Goal: Task Accomplishment & Management: Manage account settings

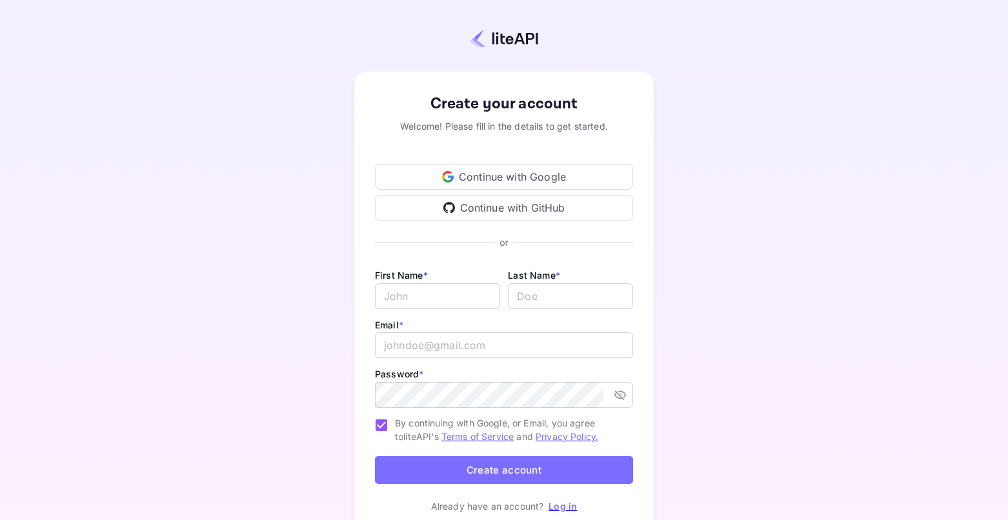
click at [537, 177] on div "Continue with Google" at bounding box center [504, 177] width 258 height 26
click at [560, 504] on link "Log in" at bounding box center [562, 506] width 28 height 11
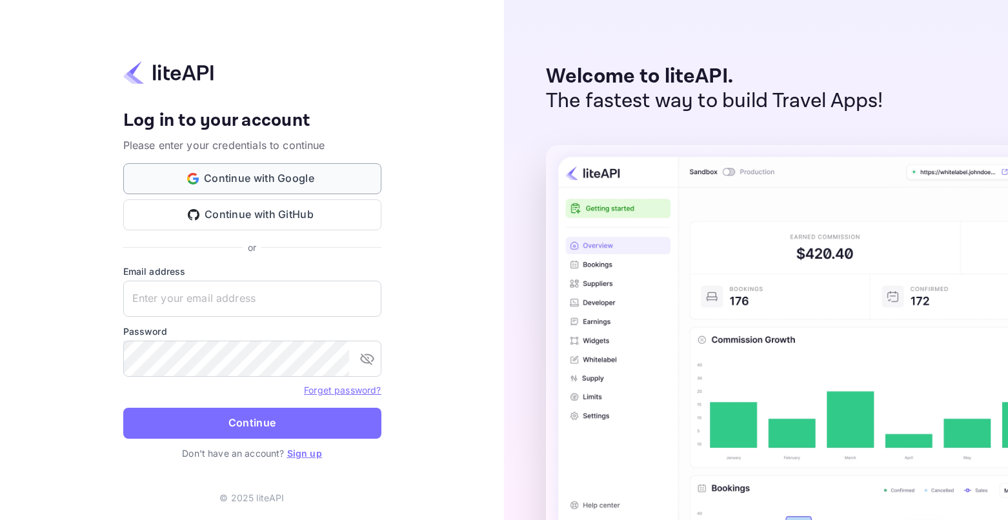
click at [258, 182] on button "Continue with Google" at bounding box center [252, 178] width 258 height 31
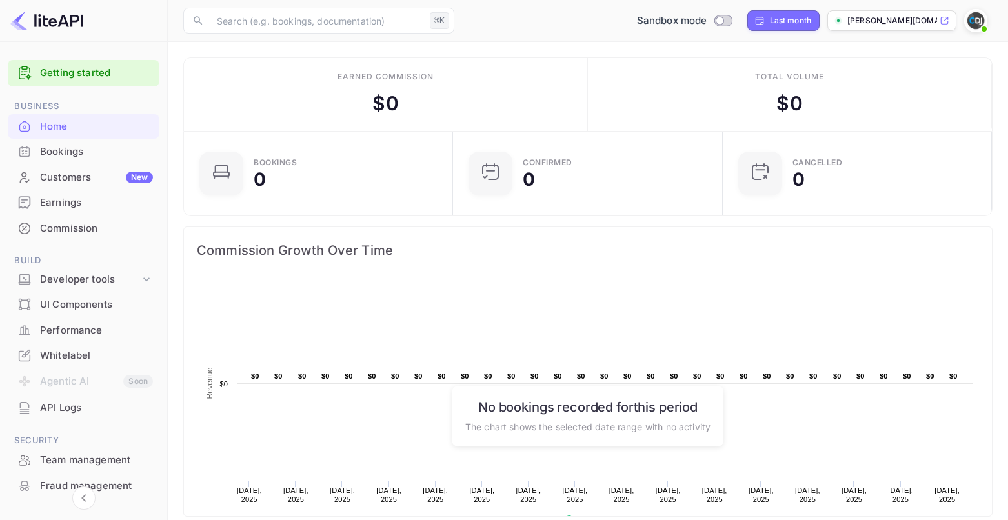
click at [74, 159] on div "Bookings" at bounding box center [96, 152] width 113 height 15
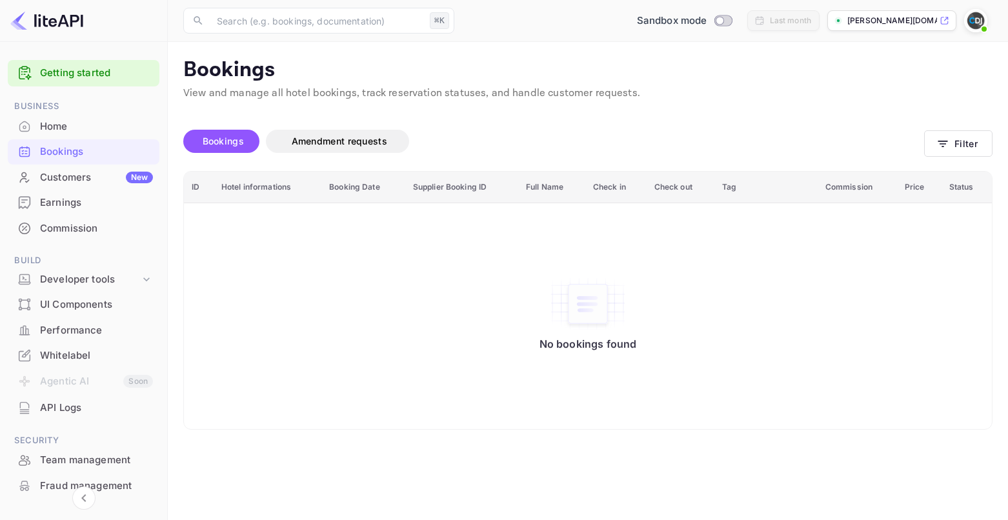
click at [970, 23] on img at bounding box center [975, 20] width 21 height 21
click at [889, 107] on div "Settings" at bounding box center [913, 101] width 148 height 31
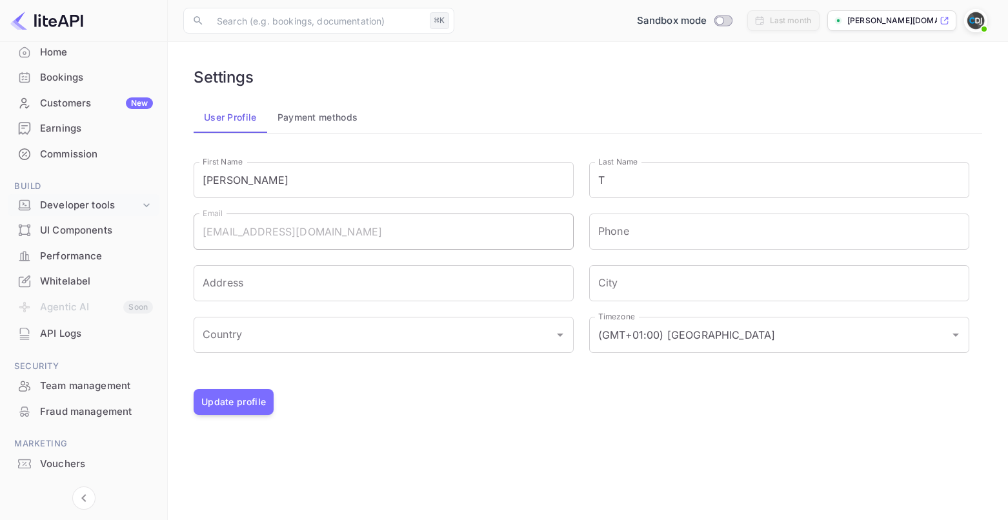
scroll to position [72, 0]
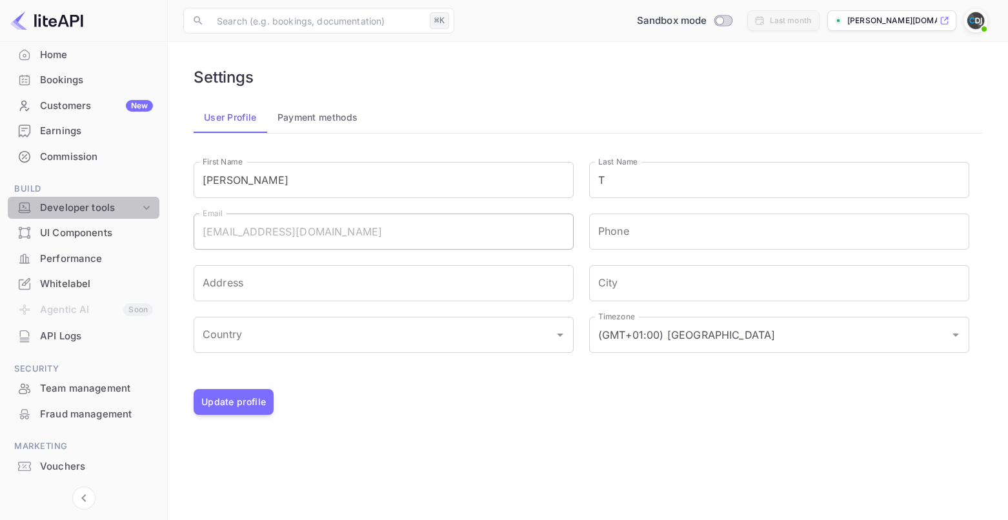
click at [103, 208] on div "Developer tools" at bounding box center [90, 208] width 100 height 15
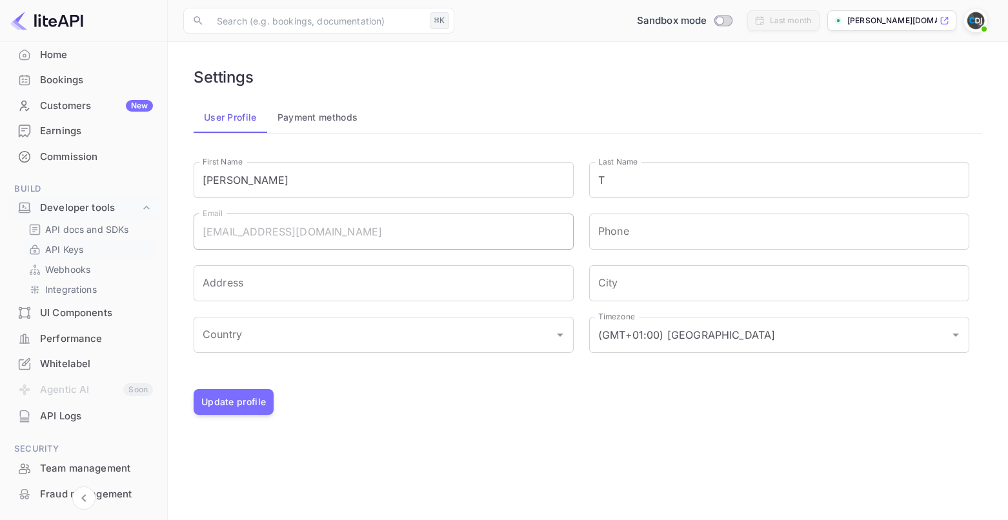
click at [87, 254] on link "API Keys" at bounding box center [88, 250] width 121 height 14
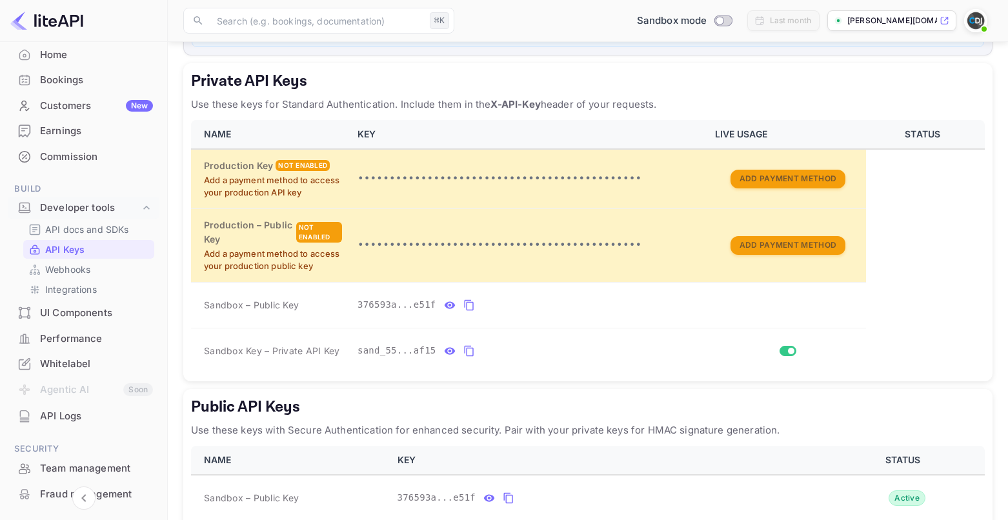
scroll to position [283, 0]
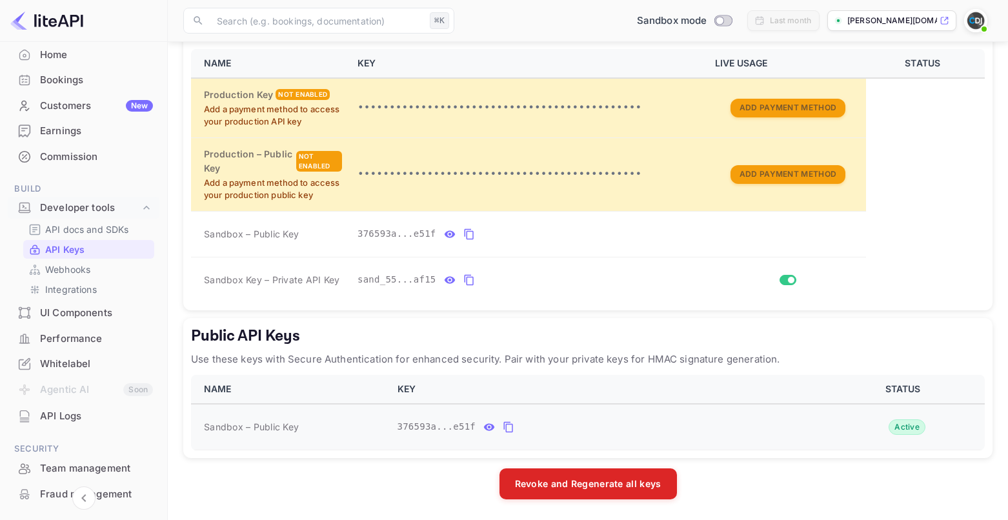
click at [508, 428] on icon "public api keys table" at bounding box center [509, 426] width 12 height 15
click at [470, 279] on icon "private api keys table" at bounding box center [469, 279] width 12 height 15
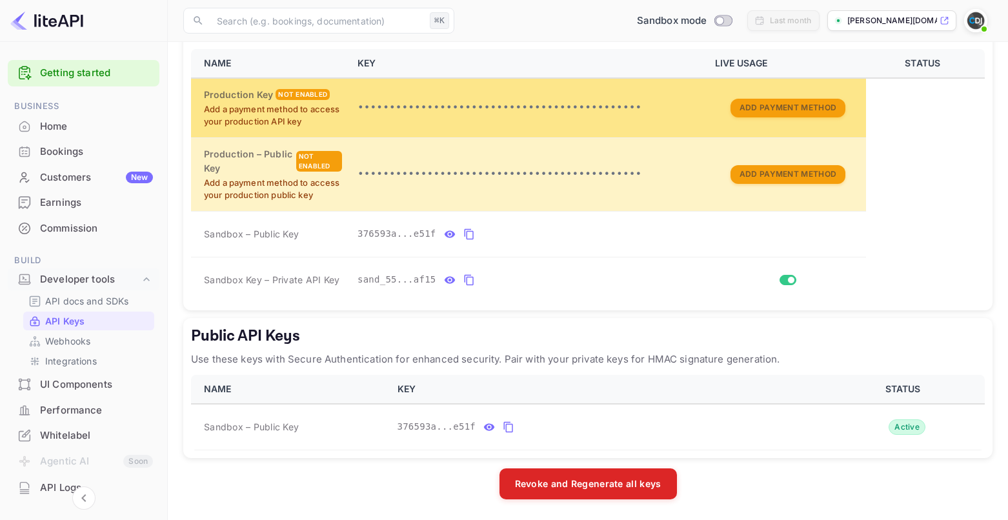
scroll to position [0, 0]
